Goal: Find specific page/section: Find specific page/section

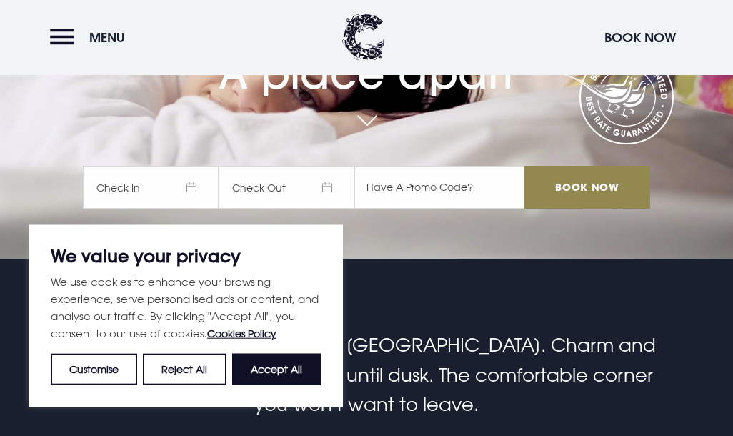
scroll to position [178, 0]
click at [300, 385] on button "Accept All" at bounding box center [276, 369] width 89 height 31
checkbox input "true"
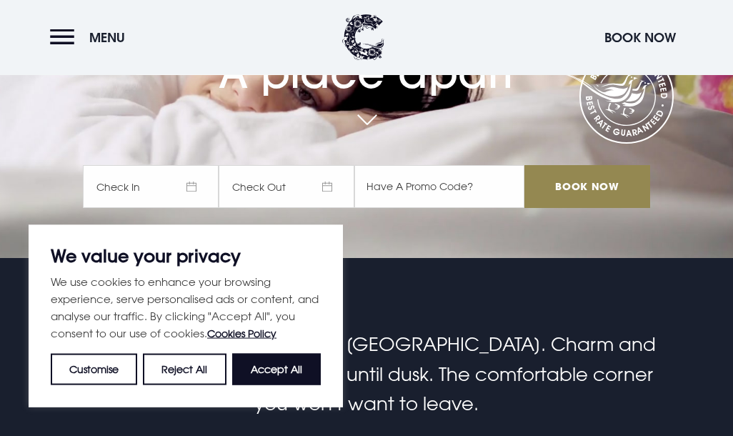
checkbox input "true"
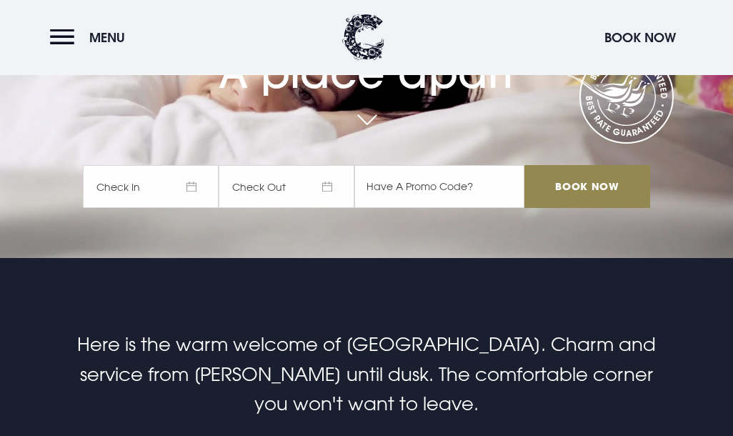
click at [94, 36] on span "Menu" at bounding box center [107, 37] width 36 height 16
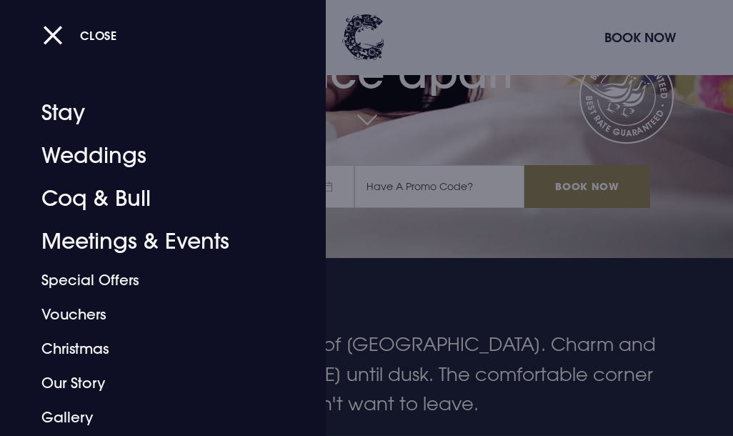
click at [140, 195] on link "Coq & Bull" at bounding box center [153, 198] width 224 height 43
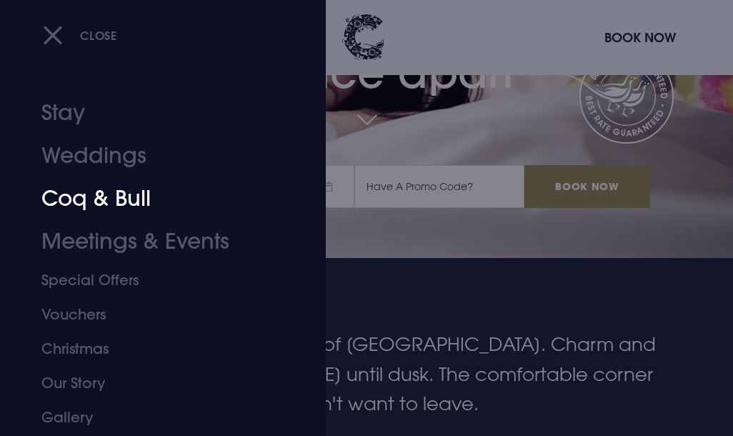
scroll to position [222, 0]
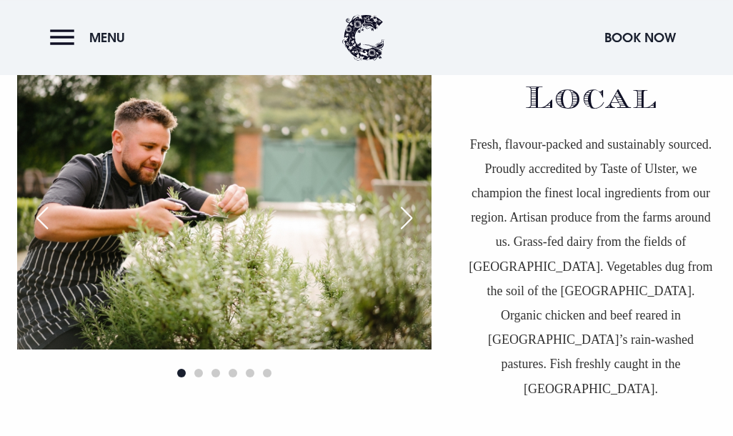
scroll to position [3439, 0]
click at [56, 34] on button "Menu" at bounding box center [91, 37] width 82 height 31
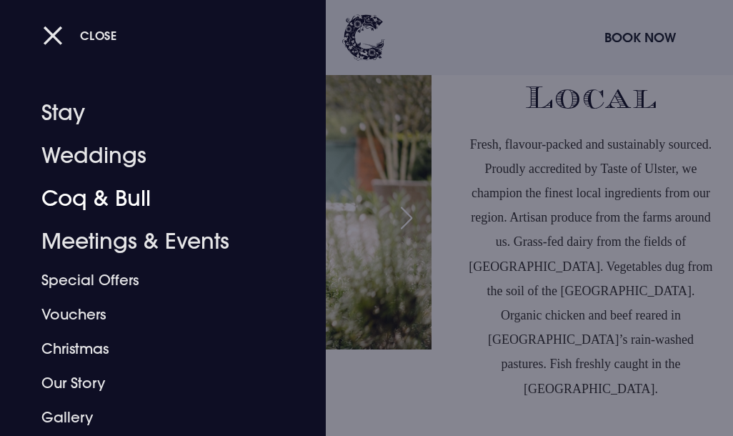
click at [56, 195] on link "Coq & Bull" at bounding box center [153, 198] width 224 height 43
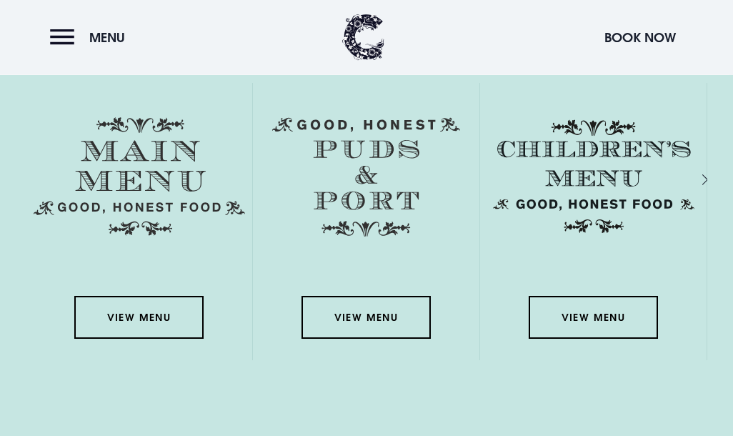
scroll to position [2013, 0]
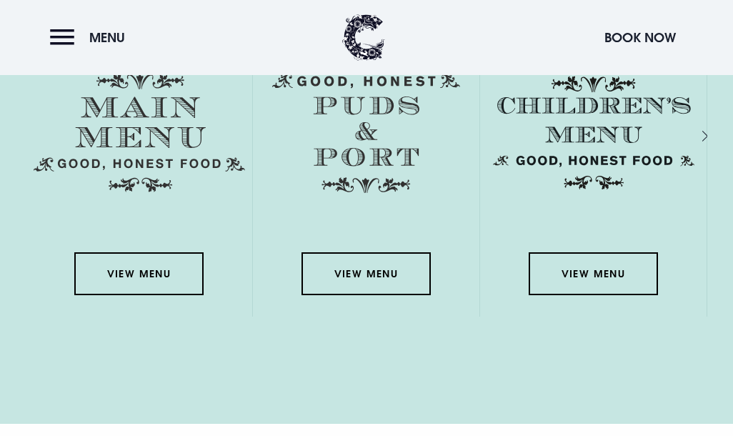
click at [122, 295] on link "View Menu" at bounding box center [138, 273] width 129 height 43
